Goal: Find specific page/section: Find specific page/section

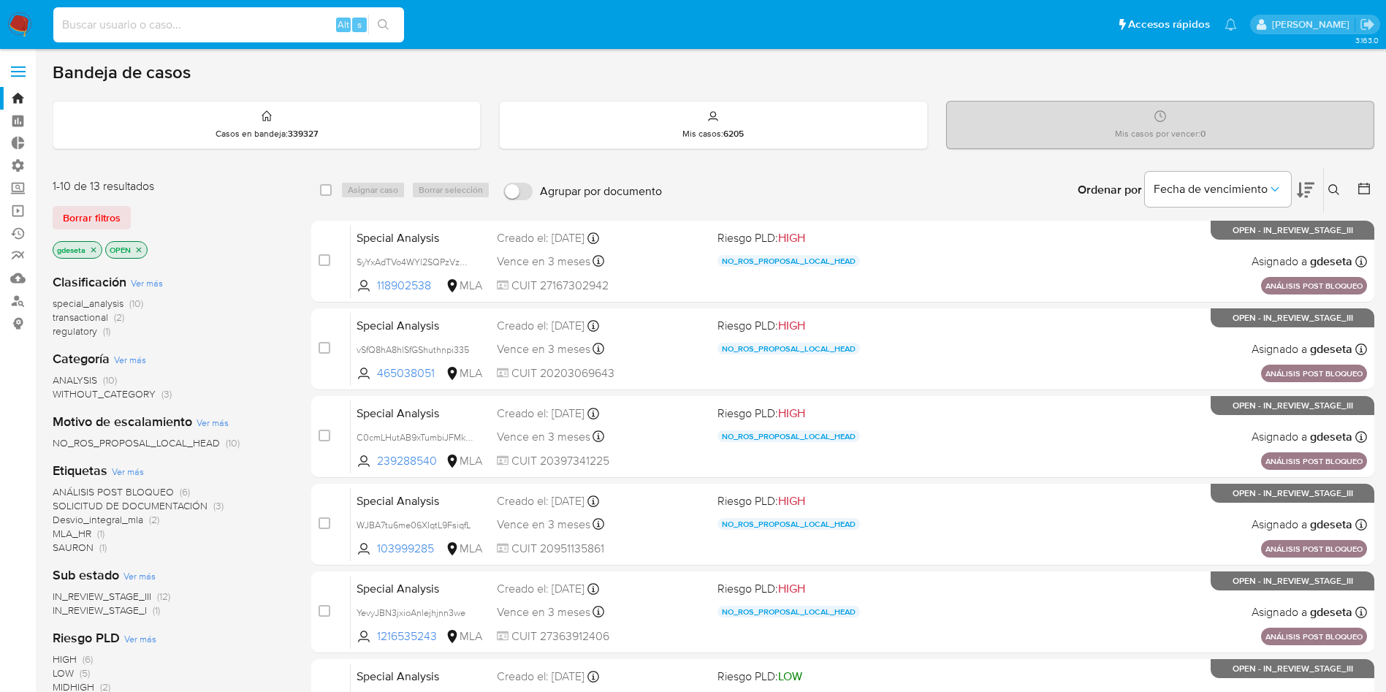
click at [230, 18] on input at bounding box center [228, 24] width 351 height 19
paste input "1904051581"
type input "1904051581"
click at [386, 19] on icon "search-icon" at bounding box center [384, 25] width 12 height 12
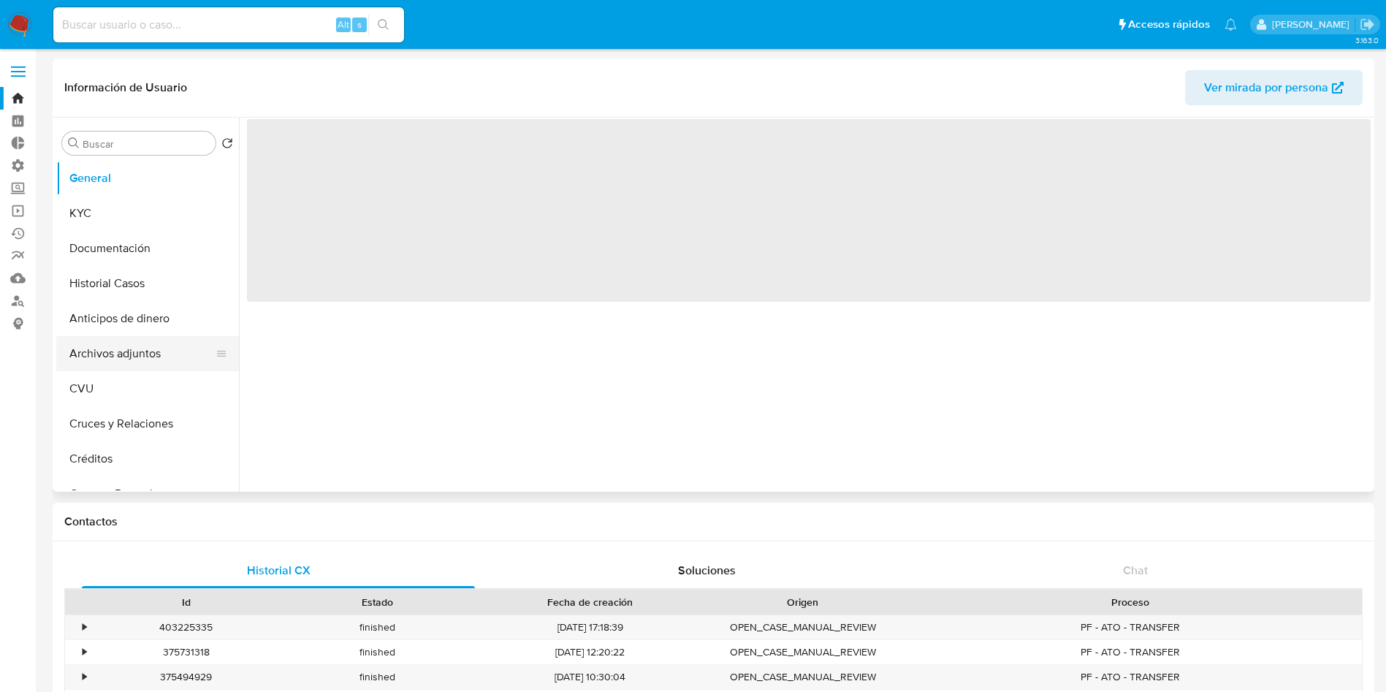
click at [143, 356] on button "Archivos adjuntos" at bounding box center [141, 353] width 171 height 35
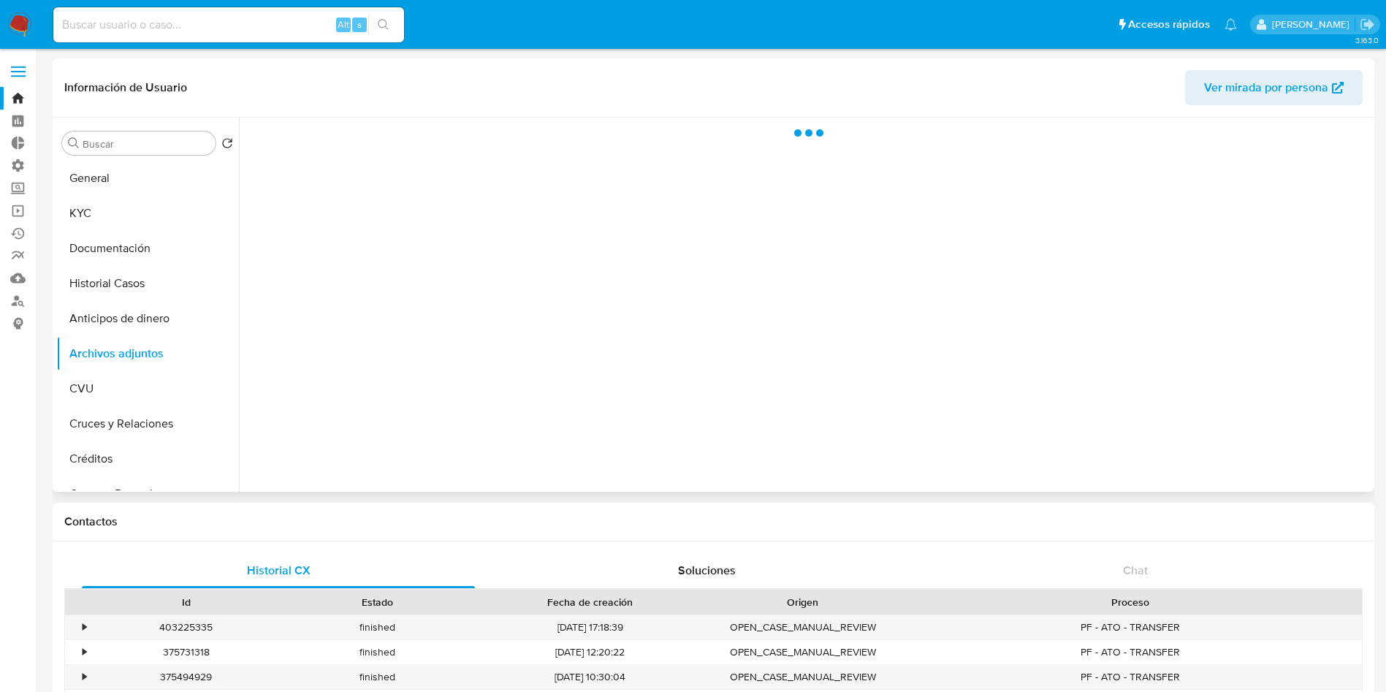
select select "10"
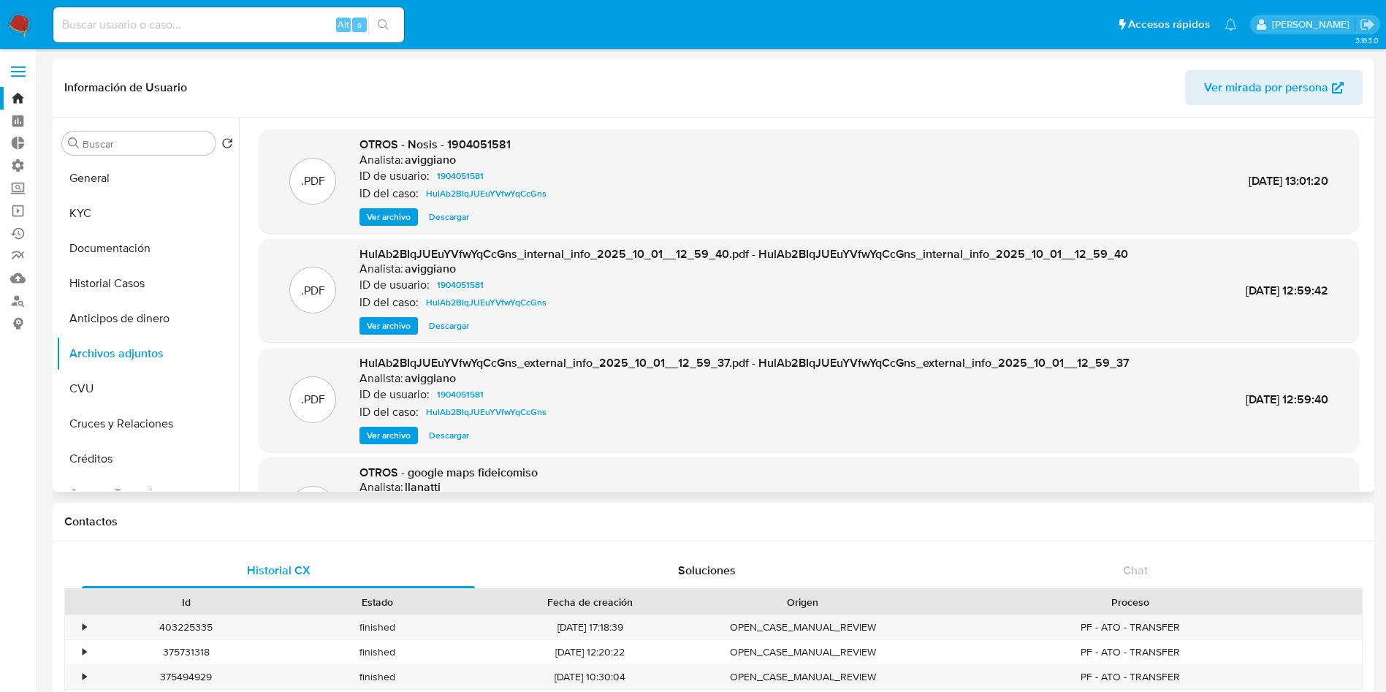
scroll to position [110, 0]
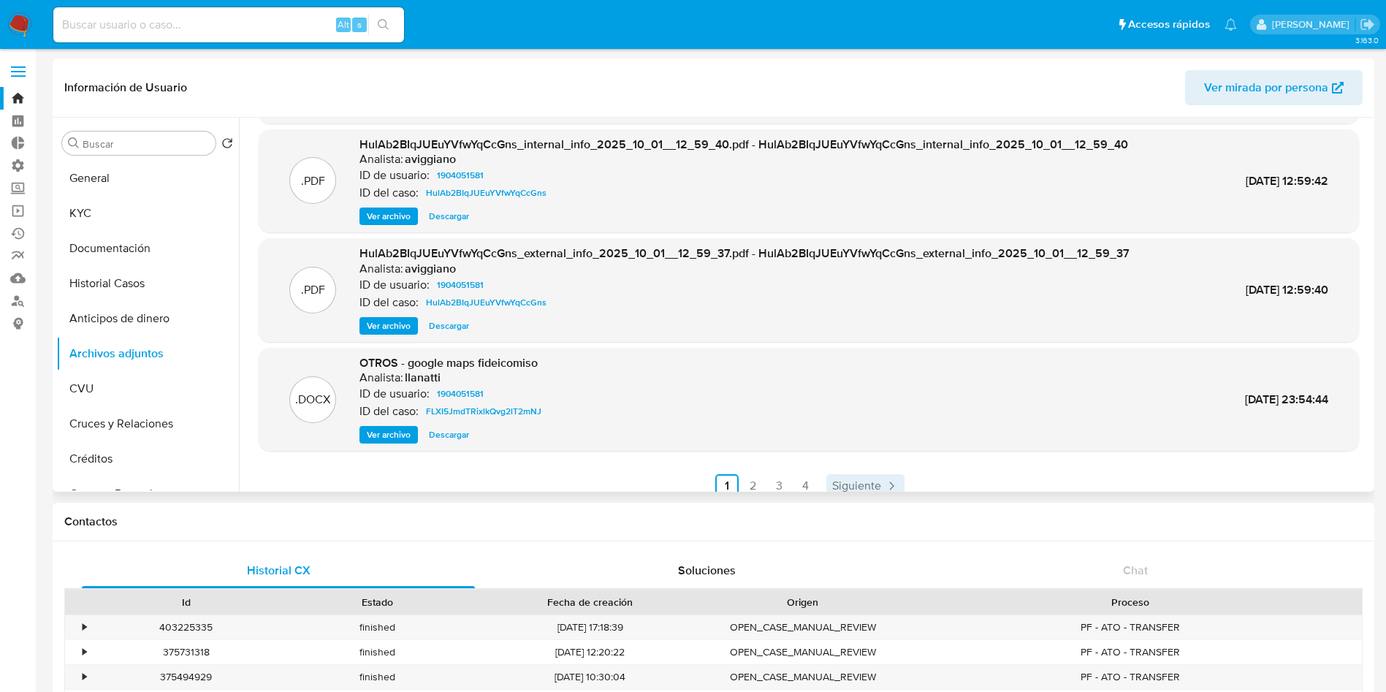
click at [889, 489] on icon "Paginación" at bounding box center [891, 486] width 4 height 8
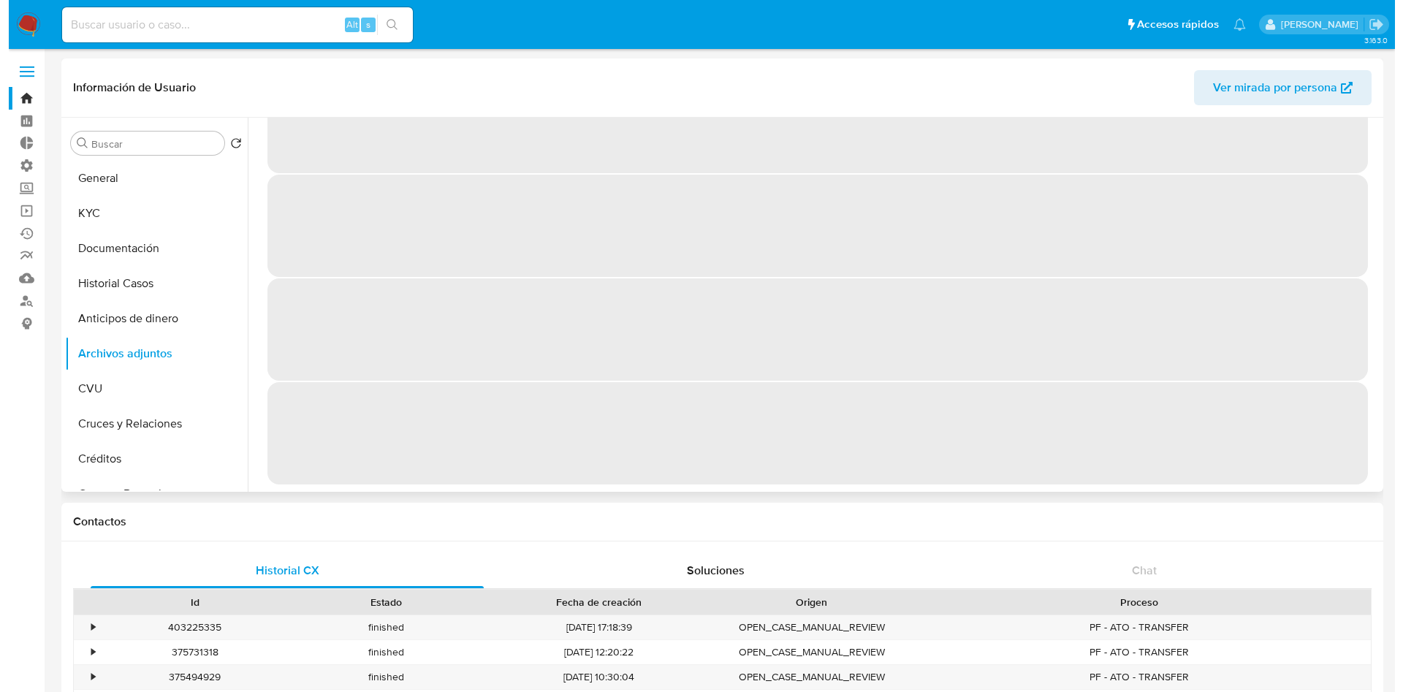
scroll to position [0, 0]
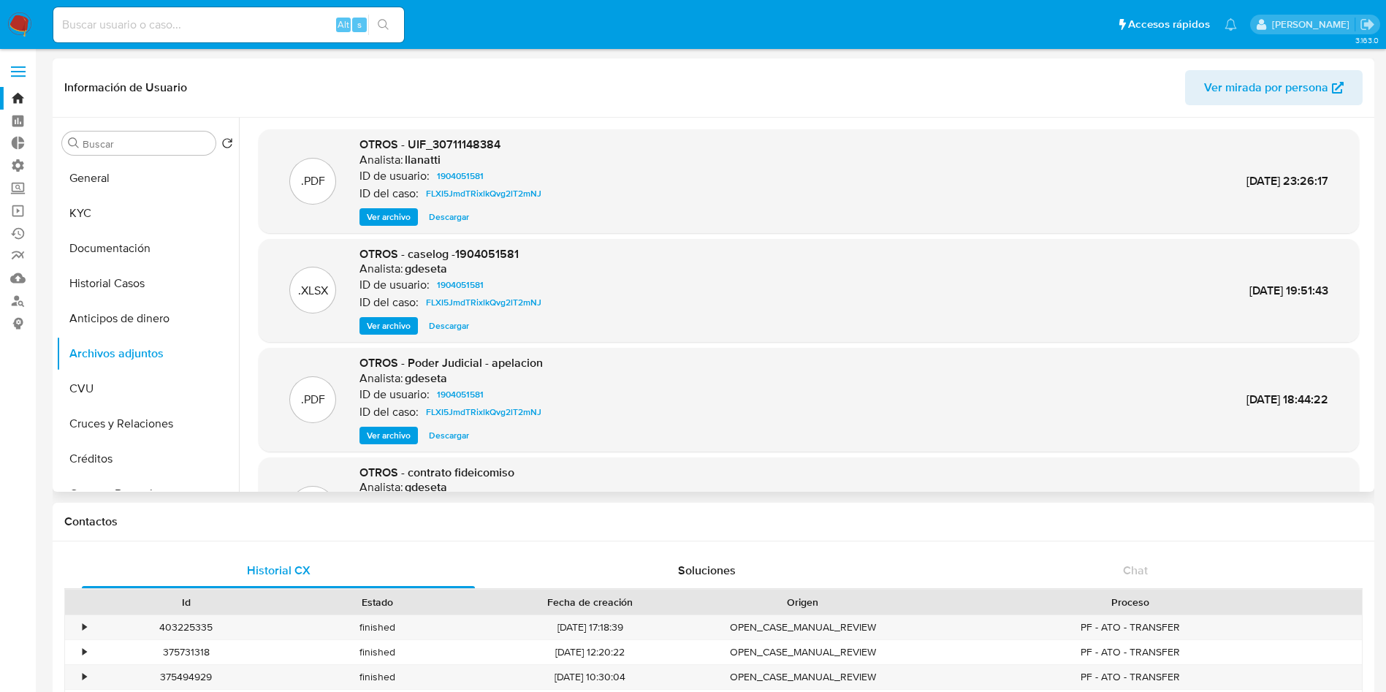
click at [400, 327] on span "Ver archivo" at bounding box center [389, 326] width 44 height 15
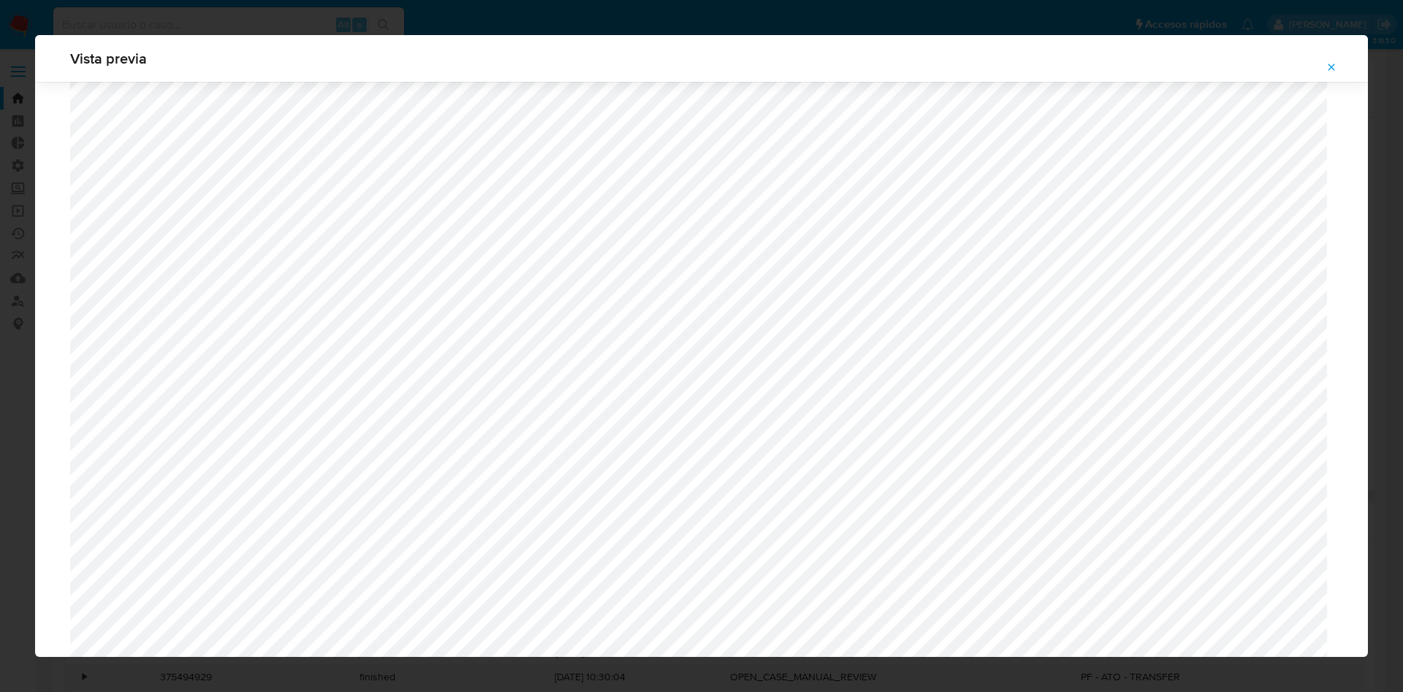
scroll to position [2163, 0]
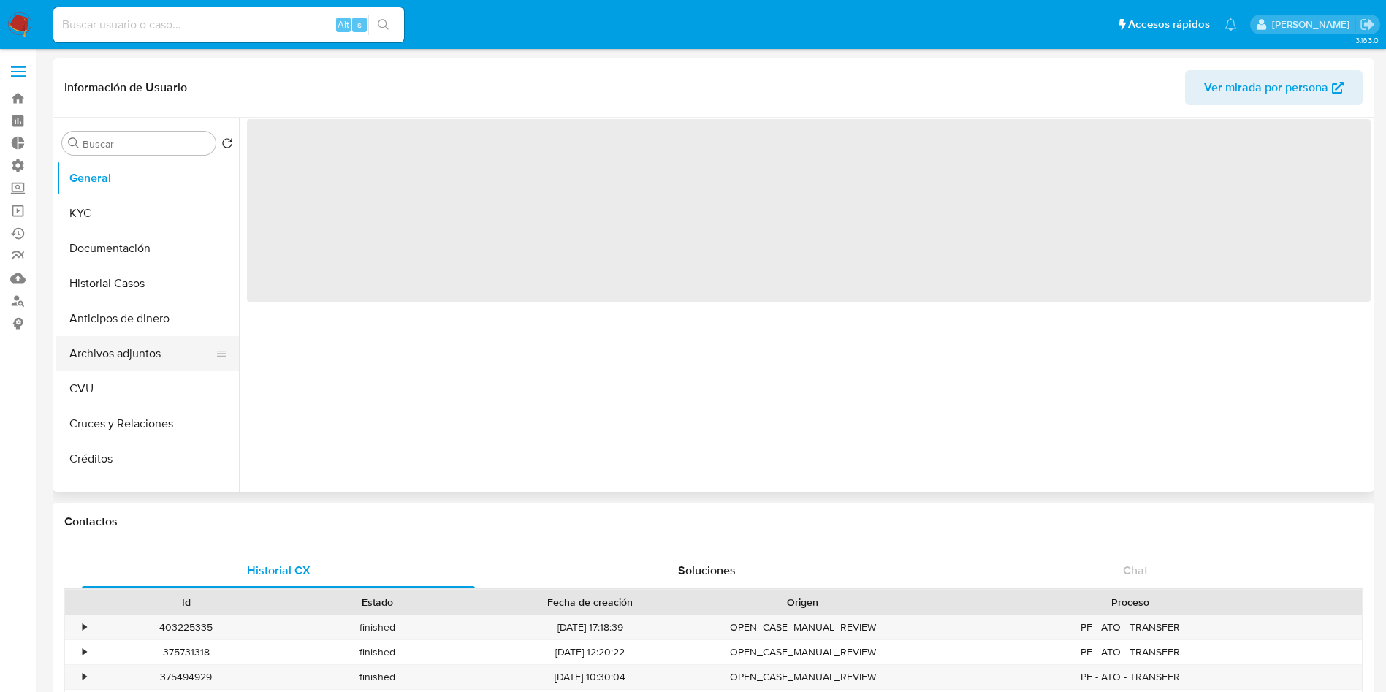
select select "10"
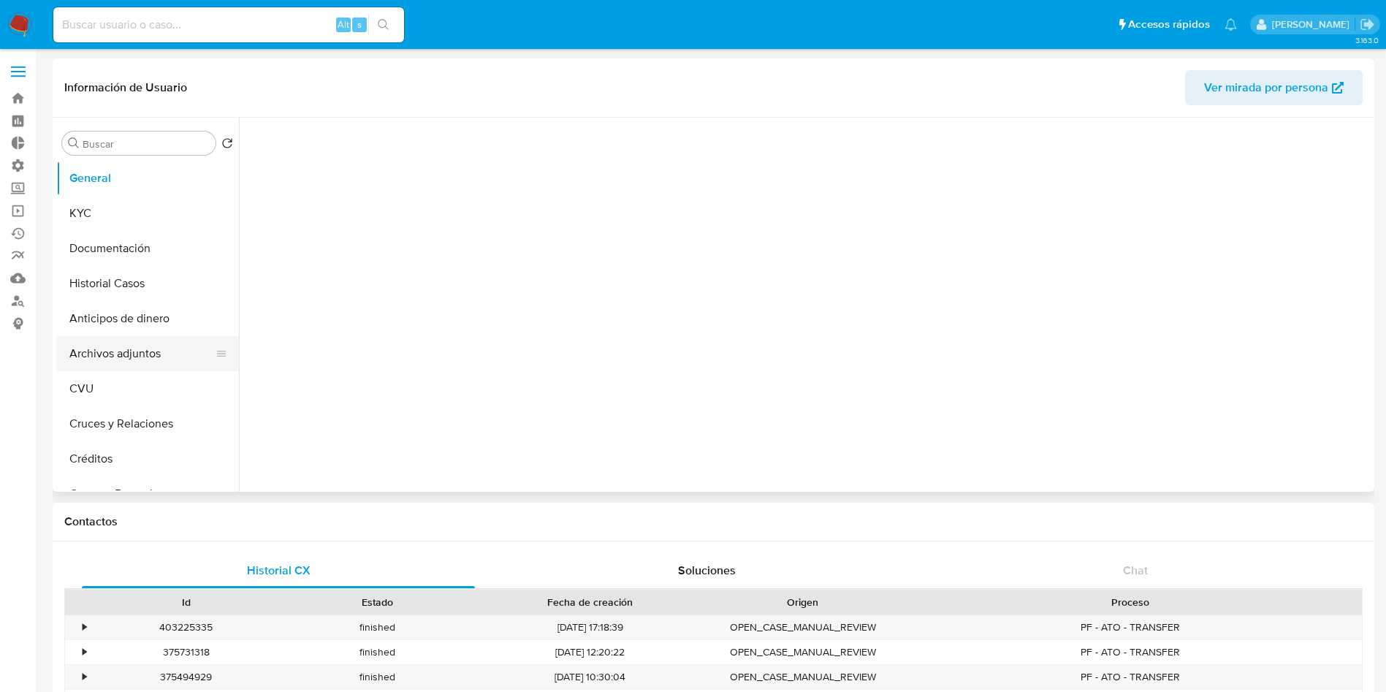
click at [127, 348] on button "Archivos adjuntos" at bounding box center [141, 353] width 171 height 35
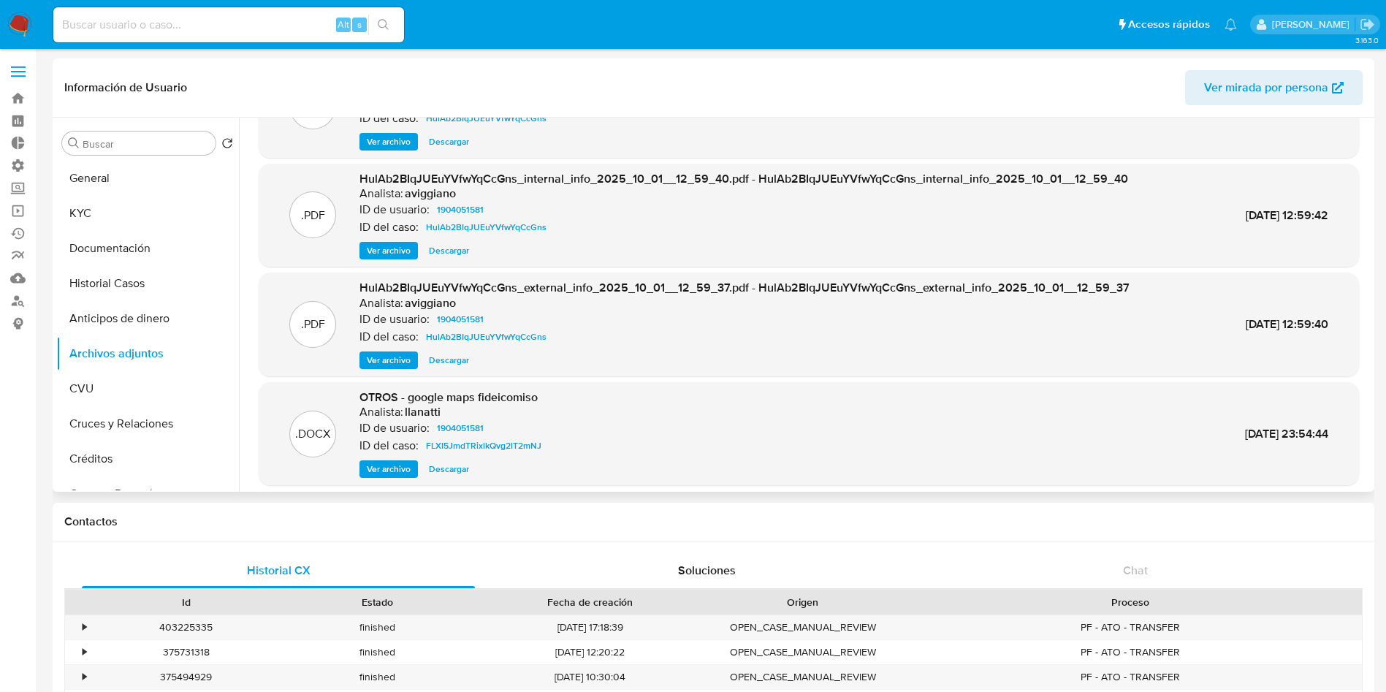
scroll to position [110, 0]
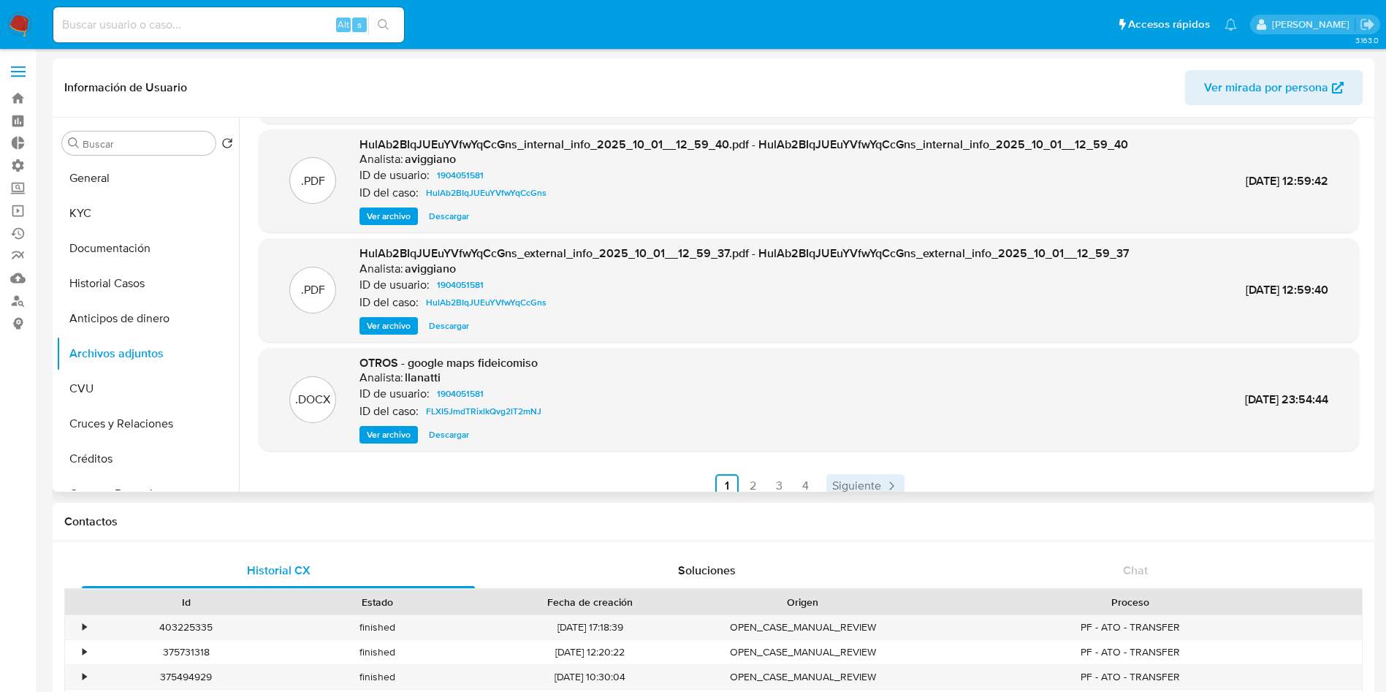
click at [864, 480] on span "Siguiente" at bounding box center [856, 486] width 49 height 12
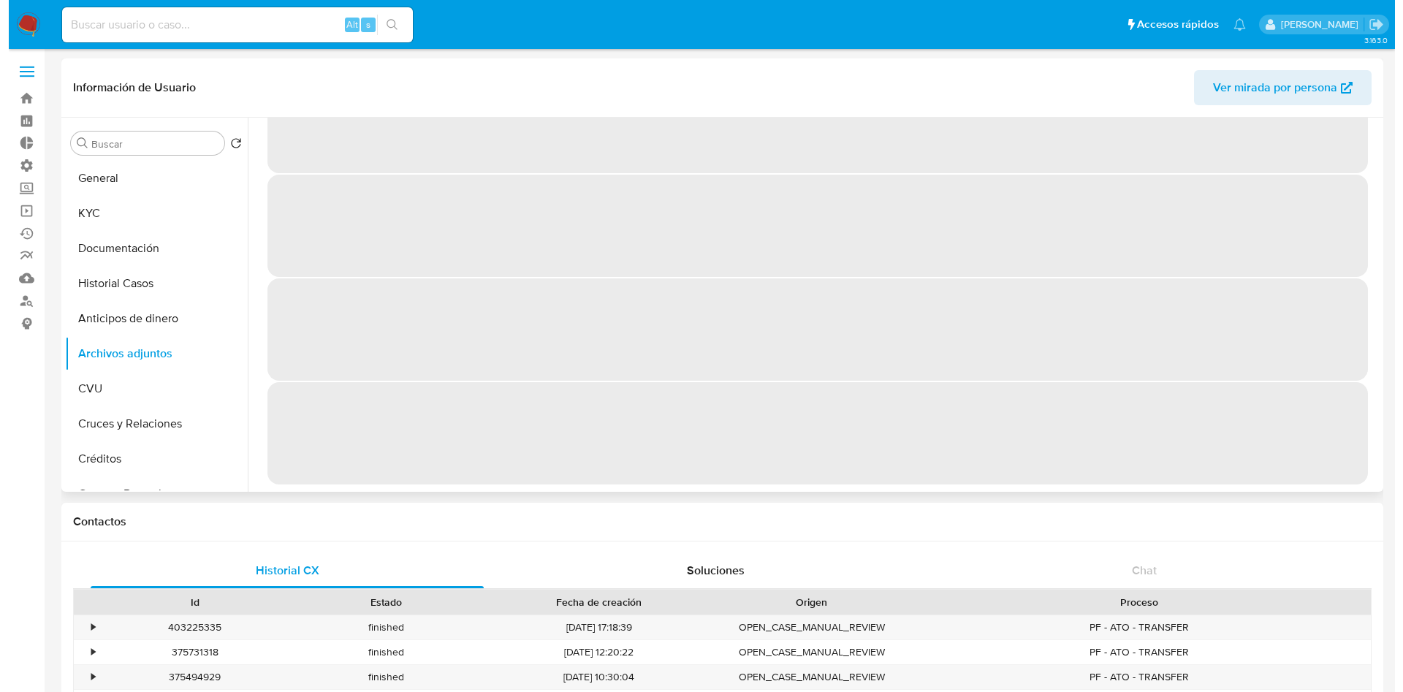
scroll to position [0, 0]
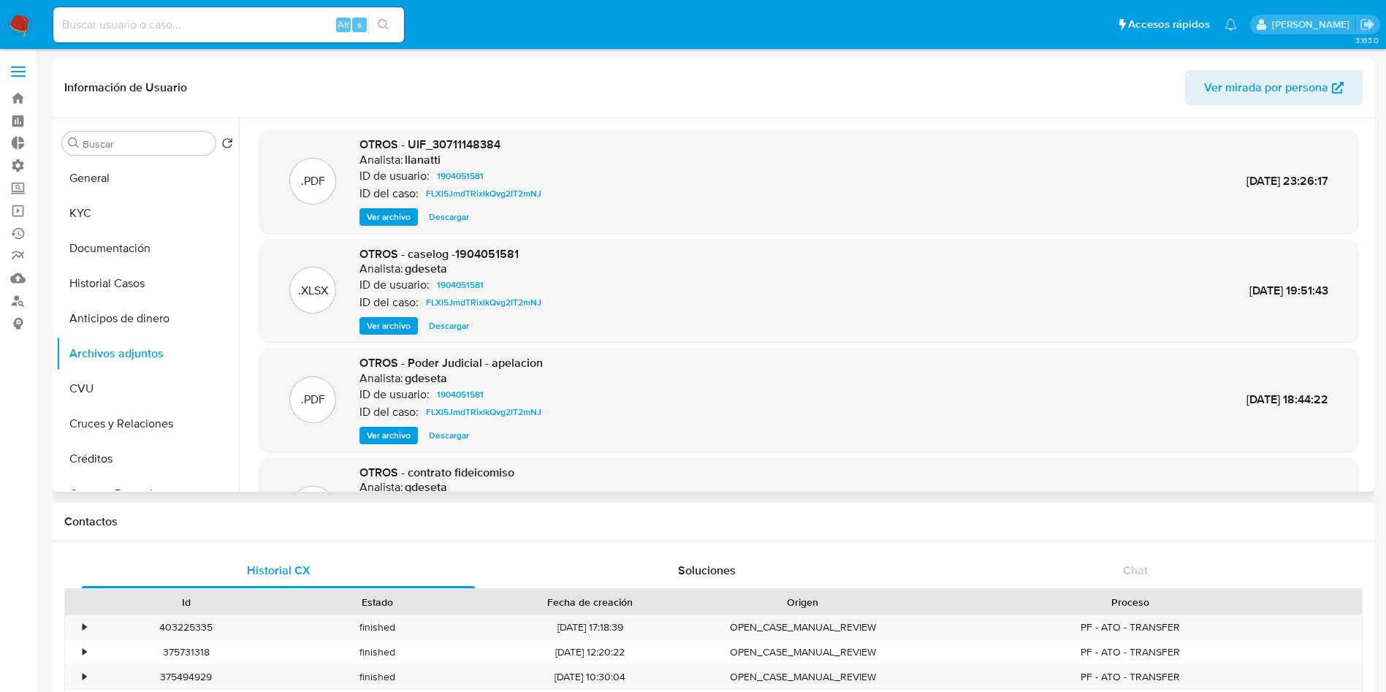
click at [406, 323] on span "Ver archivo" at bounding box center [389, 326] width 44 height 15
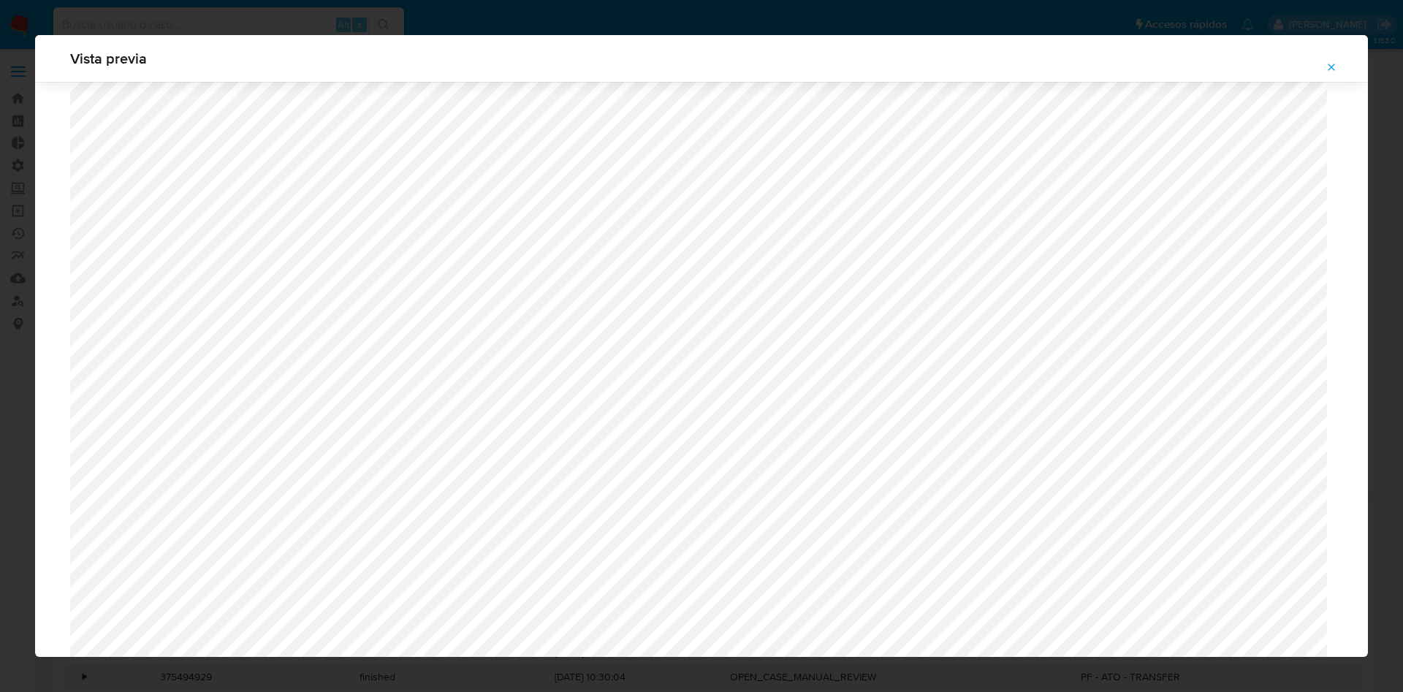
scroll to position [1506, 0]
